Goal: Task Accomplishment & Management: Use online tool/utility

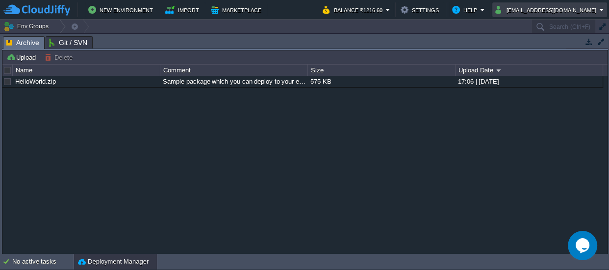
click at [590, 5] on button "[EMAIL_ADDRESS][DOMAIN_NAME]" at bounding box center [547, 10] width 104 height 12
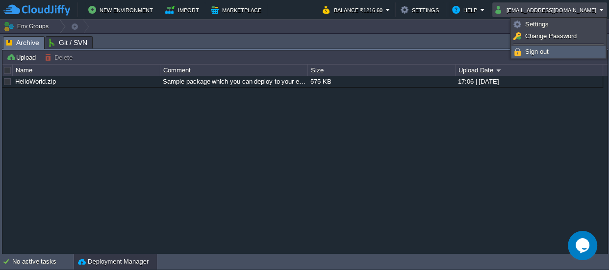
click at [542, 47] on link "Sign out" at bounding box center [558, 52] width 93 height 11
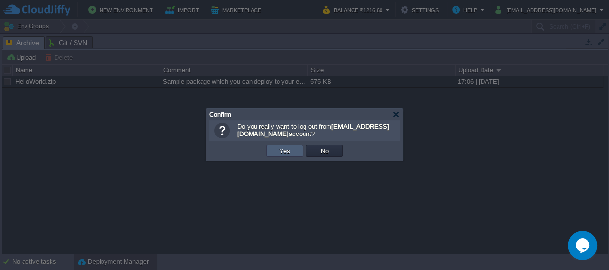
click at [274, 152] on td "Yes" at bounding box center [284, 151] width 37 height 12
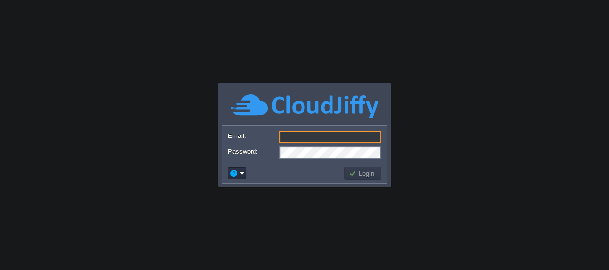
click at [302, 138] on input "Email:" at bounding box center [329, 137] width 101 height 13
click at [455, 112] on body "Application Platform v.8.10.2 Email: Password: Login" at bounding box center [304, 135] width 609 height 270
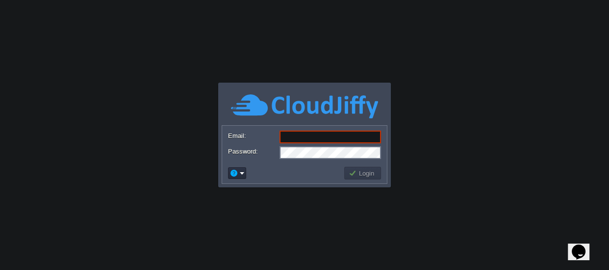
click at [299, 134] on input "Email:" at bounding box center [329, 137] width 101 height 13
click at [515, 126] on body "Application Platform v.8.10.2 Required Field Email: Password: Login" at bounding box center [304, 135] width 609 height 270
click at [320, 130] on form "Email: Password:" at bounding box center [304, 144] width 165 height 37
click at [324, 134] on input "Email:" at bounding box center [329, 137] width 101 height 13
paste input "biswajitm0@gmail.com"
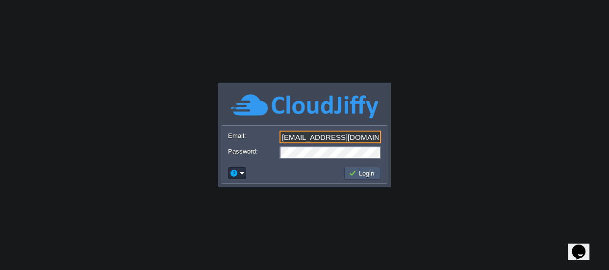
type input "biswajitm0@gmail.com"
click at [369, 176] on button "Login" at bounding box center [362, 173] width 28 height 9
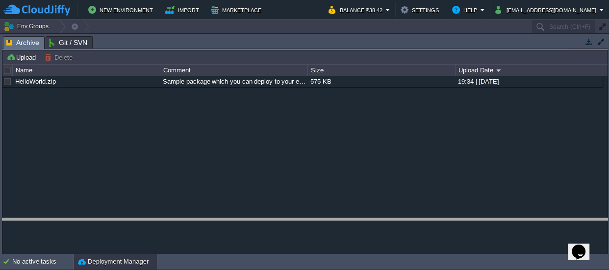
drag, startPoint x: 256, startPoint y: 42, endPoint x: 248, endPoint y: 221, distance: 179.5
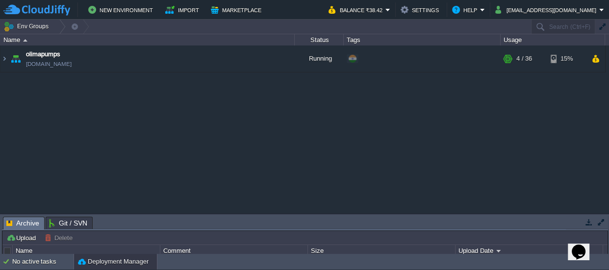
click at [0, 55] on table "olimapumps olimapumps.cloudjiffy.net Running + Add to Env Group RAM 12% CPU 1% …" at bounding box center [302, 59] width 605 height 27
click at [2, 58] on img at bounding box center [4, 59] width 8 height 26
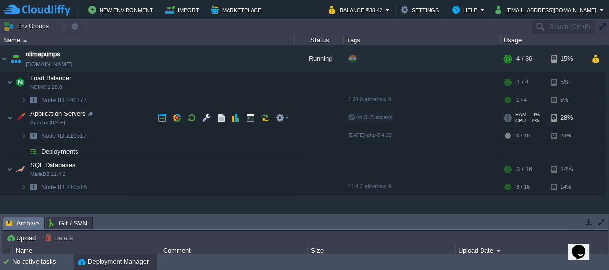
click at [6, 115] on img at bounding box center [3, 112] width 6 height 9
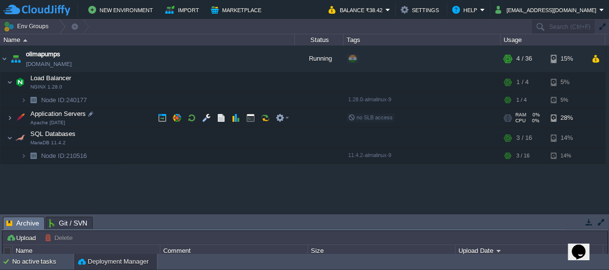
click at [6, 115] on img at bounding box center [3, 112] width 6 height 9
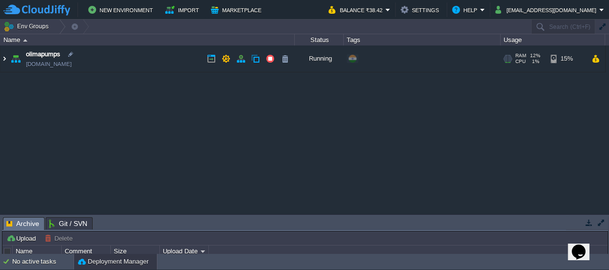
click at [1, 62] on img at bounding box center [4, 59] width 8 height 26
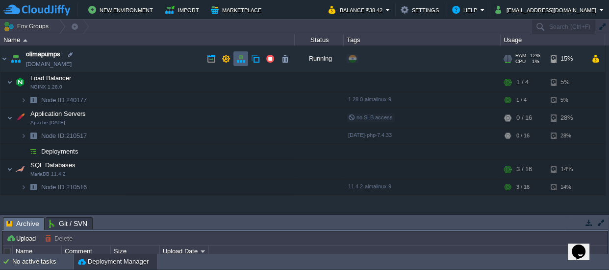
click at [238, 58] on button "button" at bounding box center [240, 58] width 9 height 9
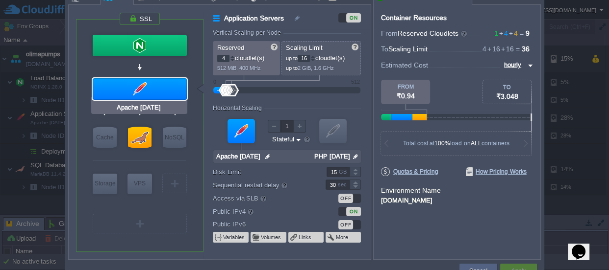
click at [141, 92] on div at bounding box center [140, 89] width 94 height 22
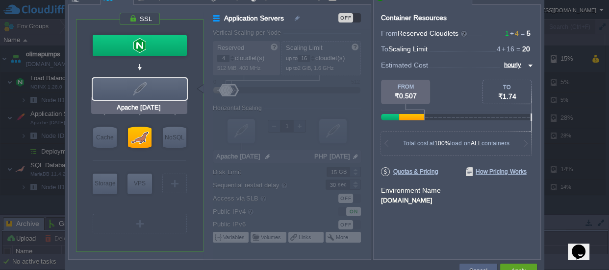
click at [139, 89] on div at bounding box center [140, 89] width 94 height 22
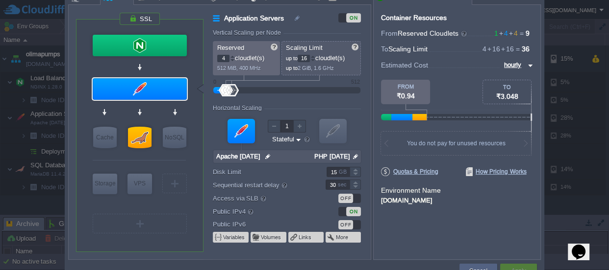
click at [363, 126] on form "Vertical Scaling per Node Reserved 4 cloudlet(s) 512 MiB, 400 MHz Scaling Limit…" at bounding box center [291, 144] width 157 height 230
click at [481, 267] on button "Cancel" at bounding box center [478, 272] width 18 height 10
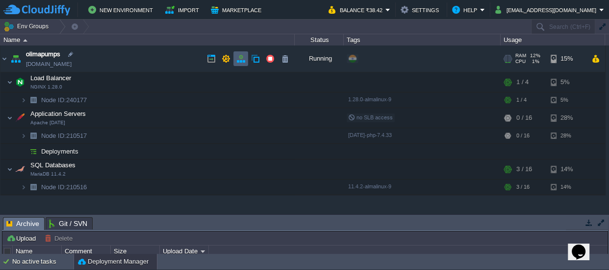
click at [240, 58] on button "button" at bounding box center [240, 58] width 9 height 9
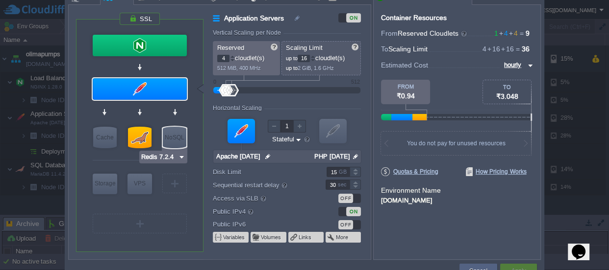
type input "MariaDB 11.4.2"
click at [139, 139] on div at bounding box center [140, 138] width 24 height 22
type input "SQL Databases"
type input "MariaDB 11.4.2"
type input "null"
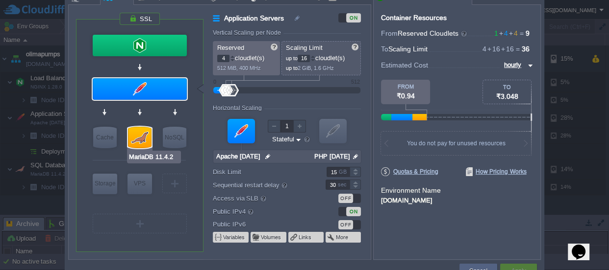
type input "11.4.2-almalin..."
type input "Stateless"
type input "10"
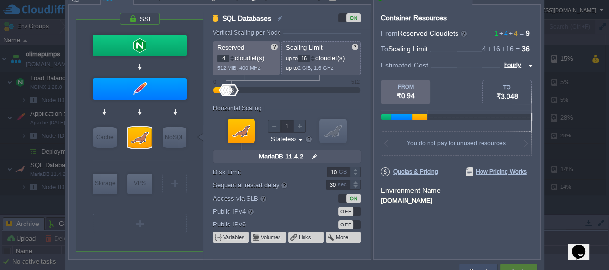
click at [476, 266] on div "Cancel" at bounding box center [478, 271] width 23 height 15
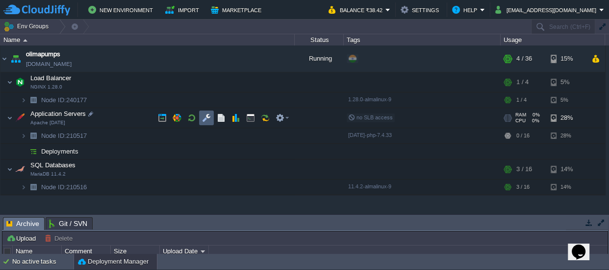
click at [210, 117] on button "button" at bounding box center [206, 118] width 9 height 9
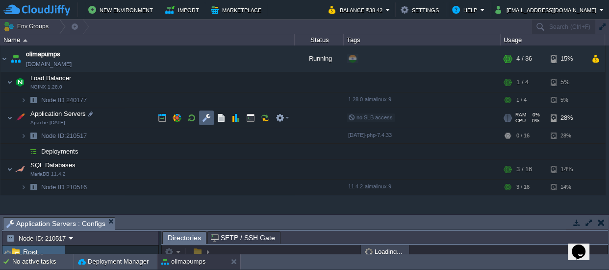
scroll to position [1, 0]
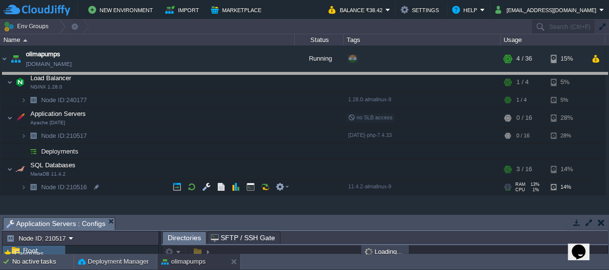
drag, startPoint x: 258, startPoint y: 224, endPoint x: 219, endPoint y: 17, distance: 211.1
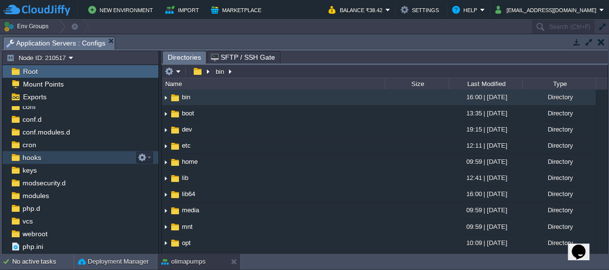
scroll to position [28, 0]
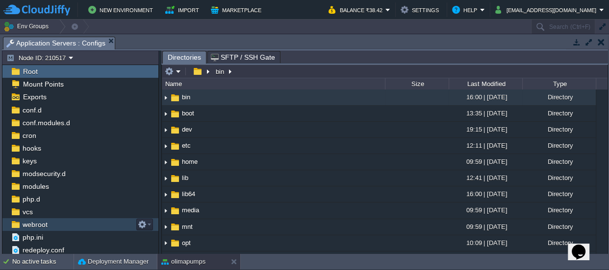
click at [44, 222] on span "webroot" at bounding box center [35, 225] width 28 height 9
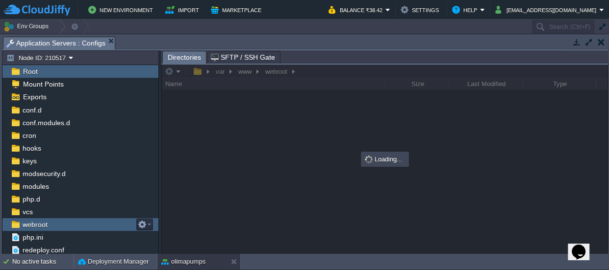
click at [44, 222] on span "webroot" at bounding box center [35, 225] width 28 height 9
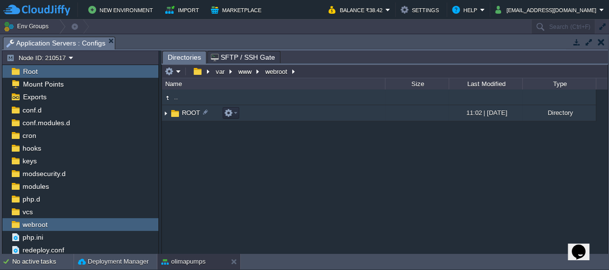
click at [189, 109] on span "ROOT" at bounding box center [190, 113] width 21 height 8
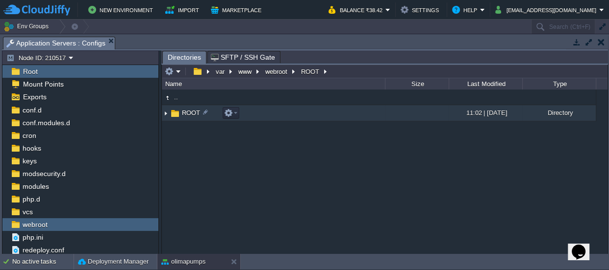
click at [189, 109] on span "ROOT" at bounding box center [190, 113] width 21 height 8
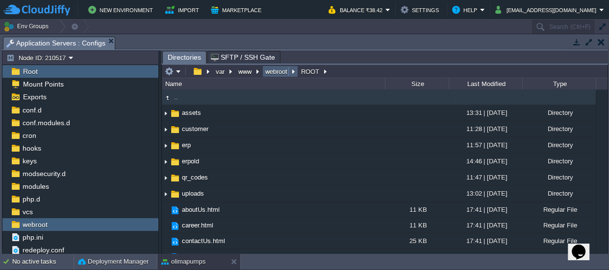
click at [274, 69] on button "webroot" at bounding box center [277, 71] width 26 height 9
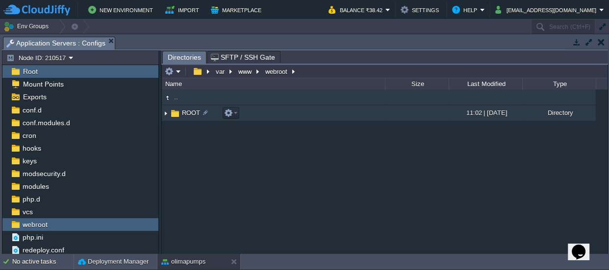
click at [192, 110] on span "ROOT" at bounding box center [190, 113] width 21 height 8
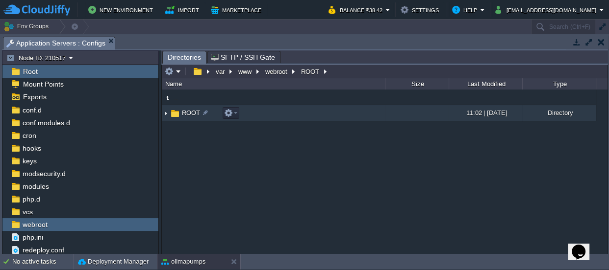
click at [192, 110] on span "ROOT" at bounding box center [190, 113] width 21 height 8
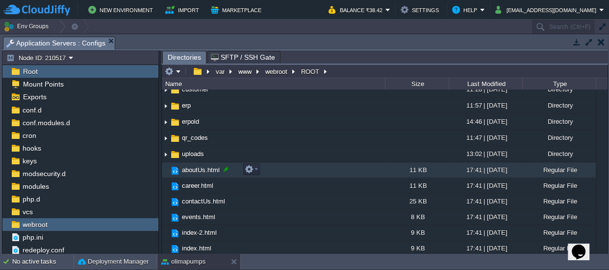
scroll to position [0, 0]
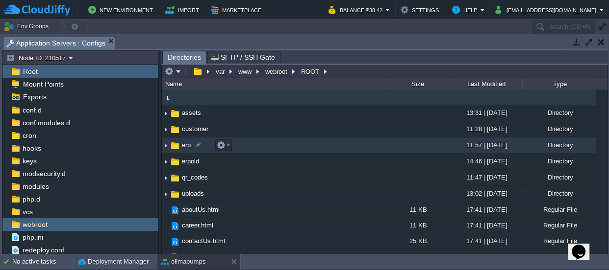
click at [180, 145] on span "erp" at bounding box center [186, 145] width 12 height 8
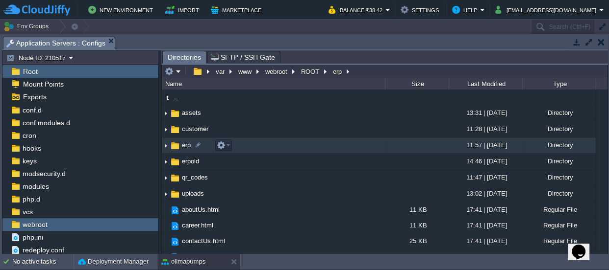
click at [180, 145] on span "erp" at bounding box center [186, 145] width 12 height 8
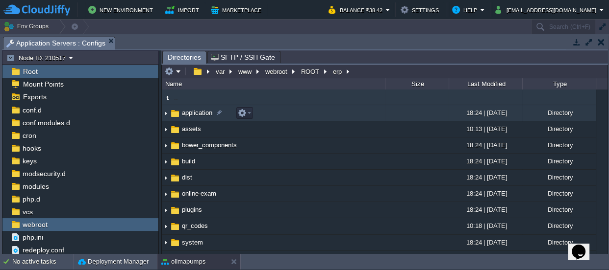
click at [181, 112] on span "application" at bounding box center [196, 113] width 33 height 8
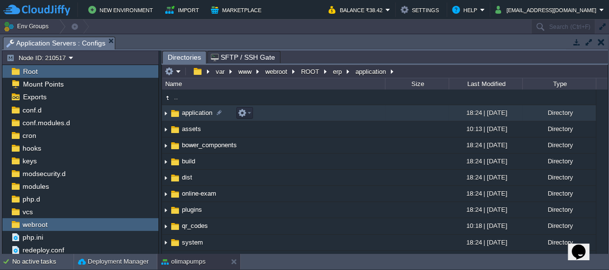
click at [181, 112] on span "application" at bounding box center [196, 113] width 33 height 8
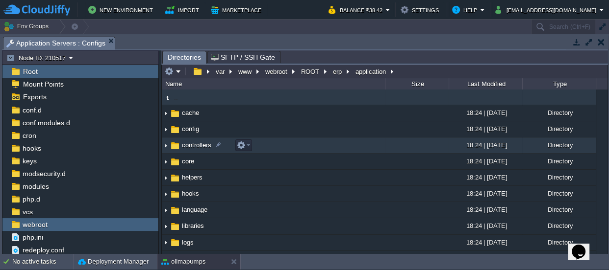
click at [200, 146] on span "controllers" at bounding box center [196, 145] width 32 height 8
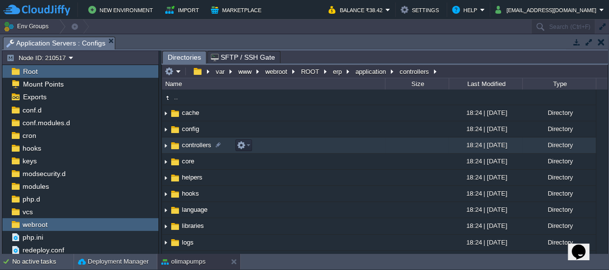
click at [200, 146] on span "controllers" at bounding box center [196, 145] width 32 height 8
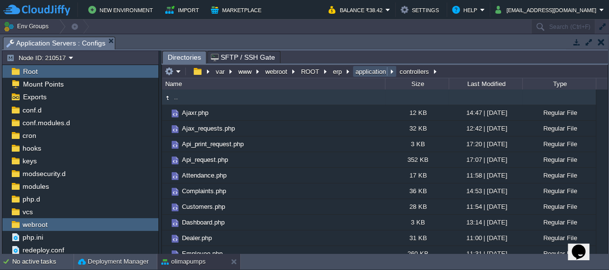
click at [367, 73] on button "application" at bounding box center [371, 71] width 34 height 9
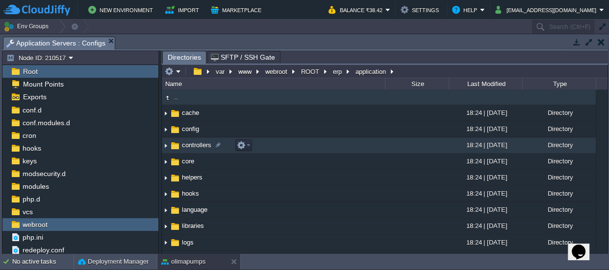
click at [185, 145] on span "controllers" at bounding box center [196, 145] width 32 height 8
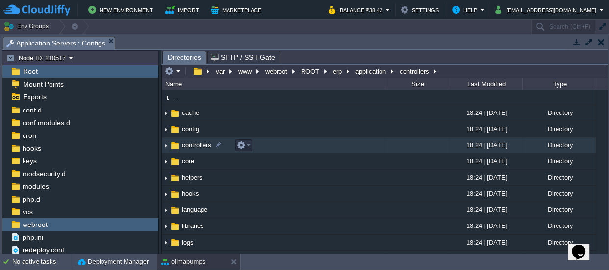
click at [185, 145] on span "controllers" at bounding box center [196, 145] width 32 height 8
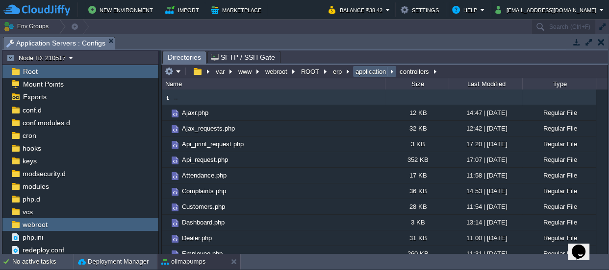
click at [366, 67] on button "application" at bounding box center [371, 71] width 34 height 9
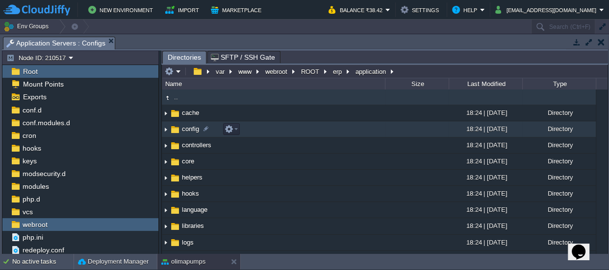
click at [186, 132] on span "config" at bounding box center [190, 129] width 20 height 8
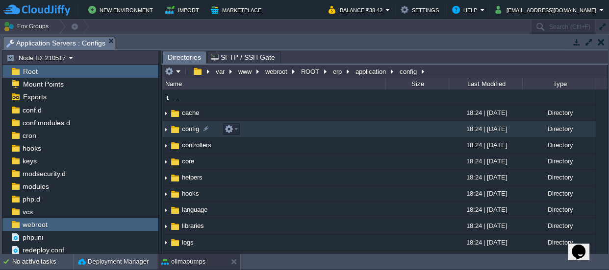
click at [186, 132] on span "config" at bounding box center [190, 129] width 20 height 8
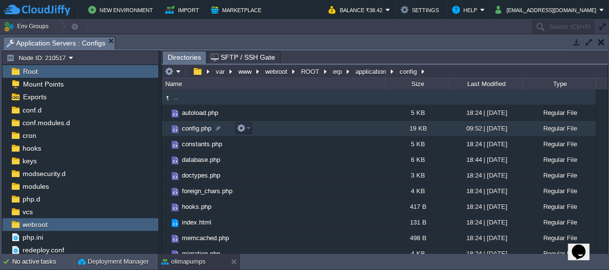
click at [195, 128] on span "config.php" at bounding box center [196, 128] width 32 height 8
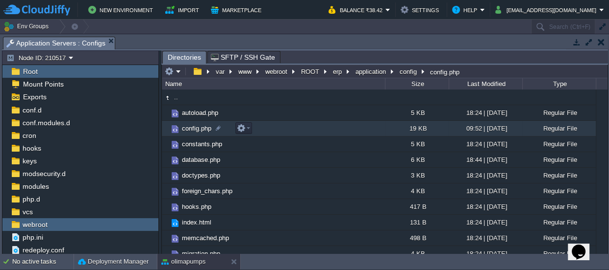
click at [195, 128] on span "config.php" at bounding box center [196, 128] width 32 height 8
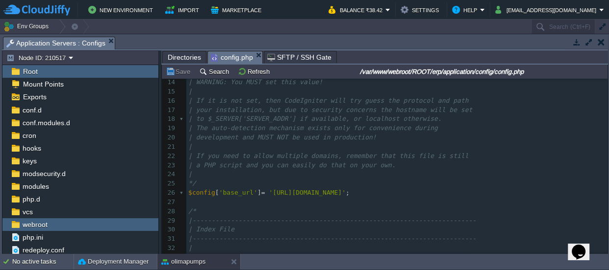
scroll to position [133, 0]
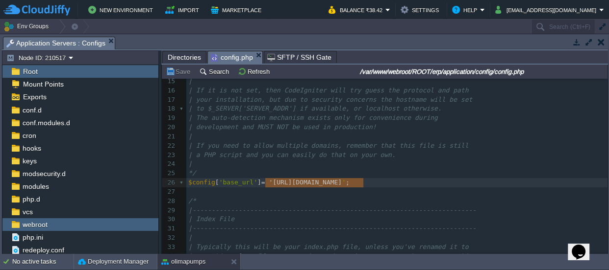
type textarea "https://olimapumps.com/erp/"
drag, startPoint x: 363, startPoint y: 182, endPoint x: 270, endPoint y: 185, distance: 93.2
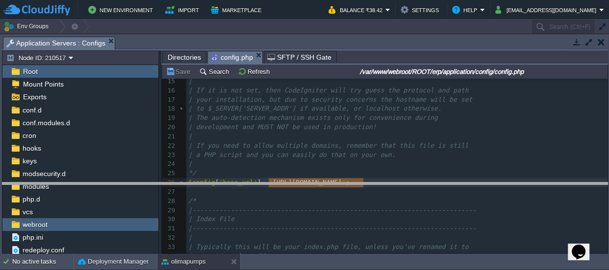
drag, startPoint x: 302, startPoint y: 42, endPoint x: 320, endPoint y: 220, distance: 178.8
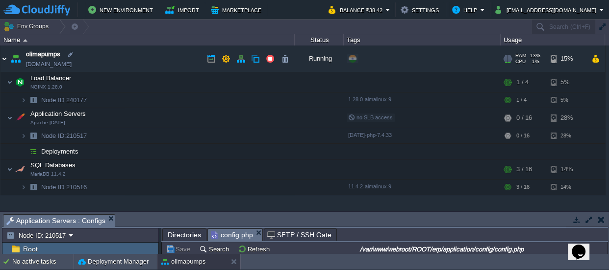
click at [5, 59] on img at bounding box center [4, 59] width 8 height 26
